Goal: Task Accomplishment & Management: Complete application form

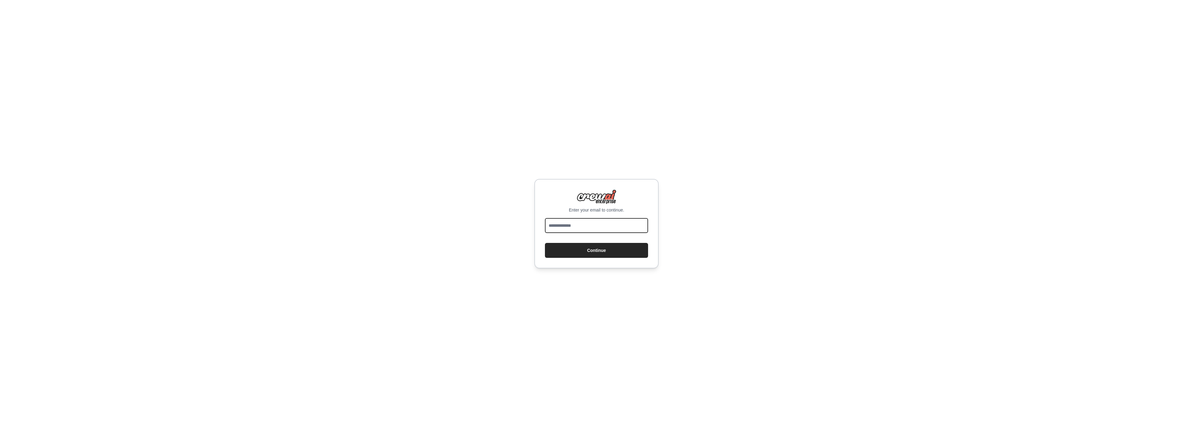
click at [560, 218] on input "email" at bounding box center [596, 225] width 103 height 15
click at [382, 204] on div "Enter your email to continue. Continue" at bounding box center [596, 223] width 1193 height 447
click at [367, 221] on div "Enter your email to continue. Continue" at bounding box center [596, 223] width 1193 height 447
click at [602, 225] on input "email" at bounding box center [596, 225] width 103 height 15
click at [602, 226] on input "email" at bounding box center [596, 225] width 103 height 15
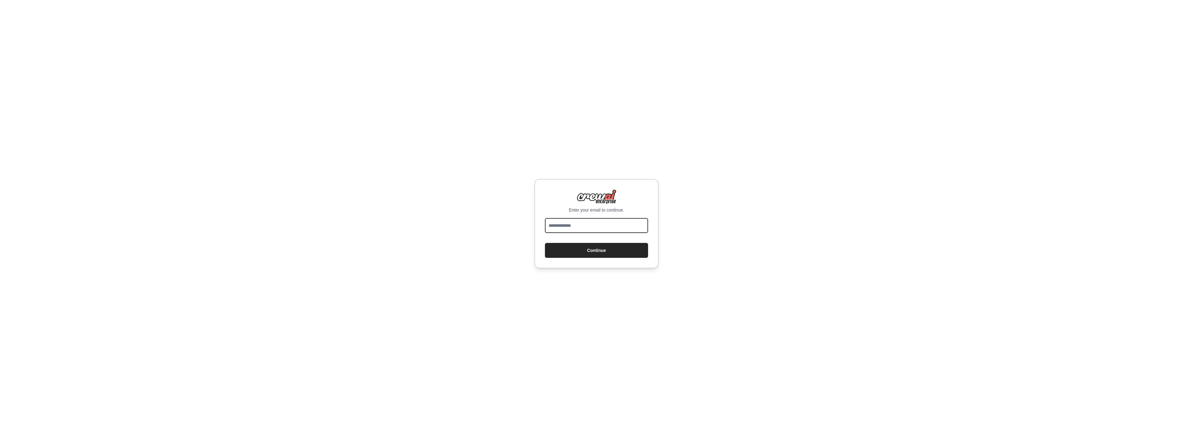
click at [599, 222] on input "email" at bounding box center [596, 225] width 103 height 15
click at [599, 228] on input "email" at bounding box center [596, 225] width 103 height 15
type input "**********"
click at [590, 250] on button "Continue" at bounding box center [596, 250] width 103 height 15
